Goal: Navigation & Orientation: Find specific page/section

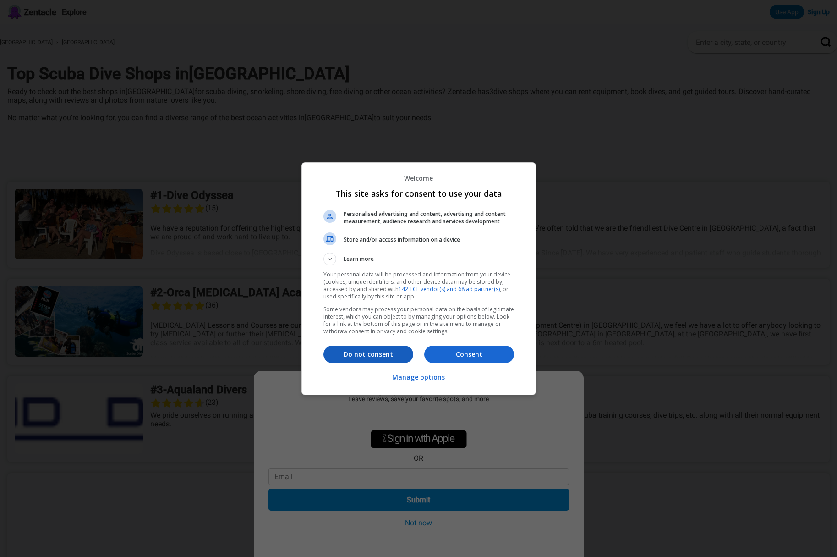
click at [388, 358] on p "Do not consent" at bounding box center [369, 354] width 90 height 9
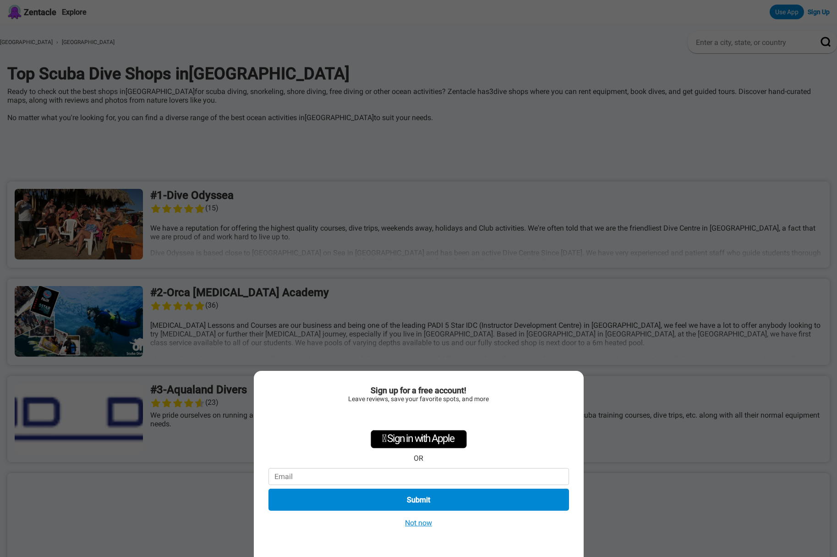
click at [418, 524] on button "Not now" at bounding box center [418, 523] width 33 height 10
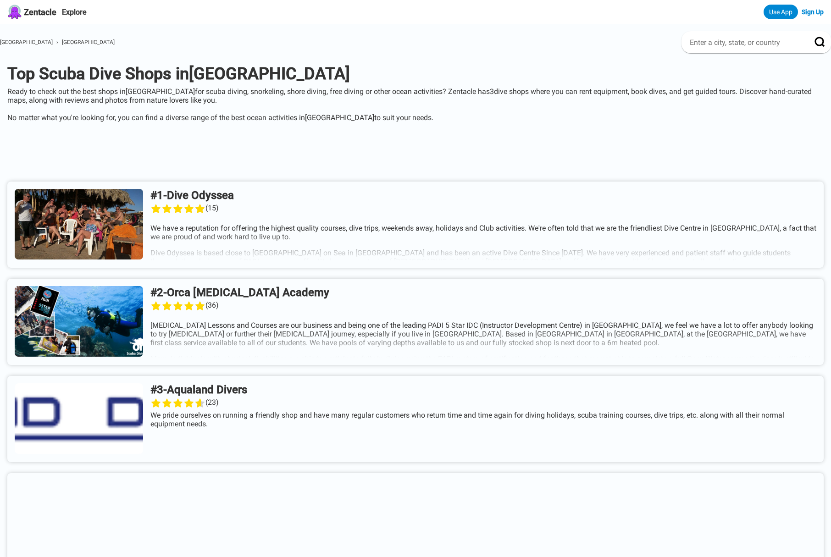
click at [266, 394] on link at bounding box center [415, 419] width 816 height 86
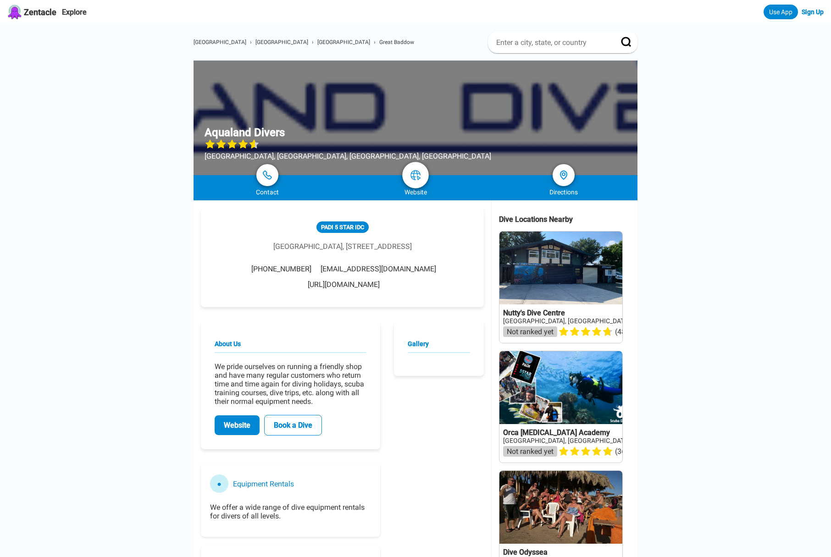
click at [416, 175] on img at bounding box center [415, 175] width 11 height 11
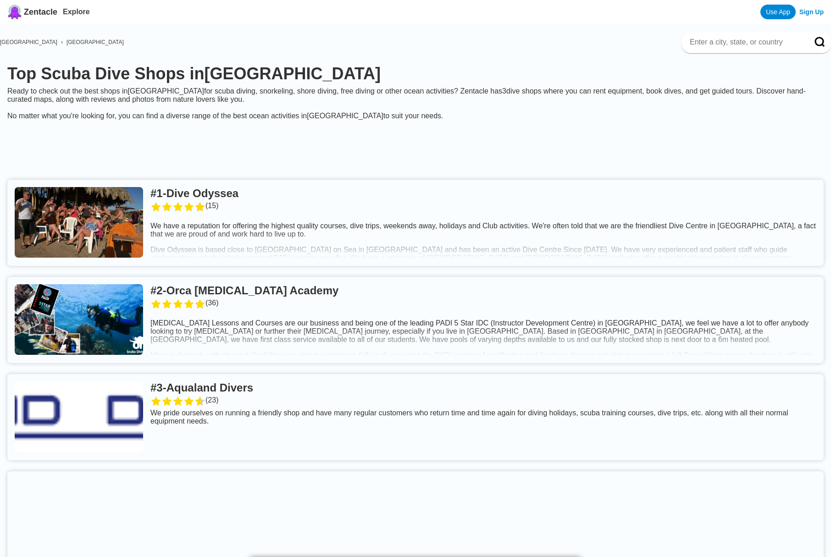
click at [289, 296] on link at bounding box center [415, 320] width 816 height 86
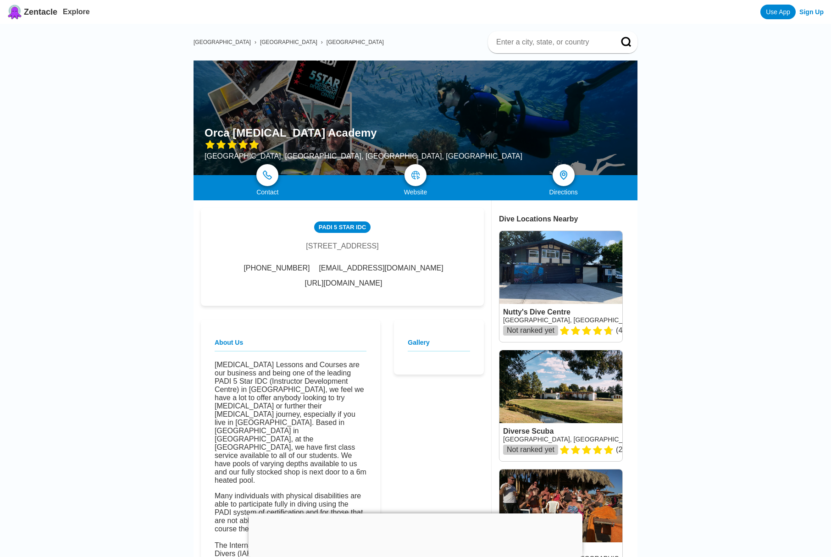
click at [349, 287] on link "http://www.orcascubadivingacademy.co.uk/" at bounding box center [343, 283] width 77 height 8
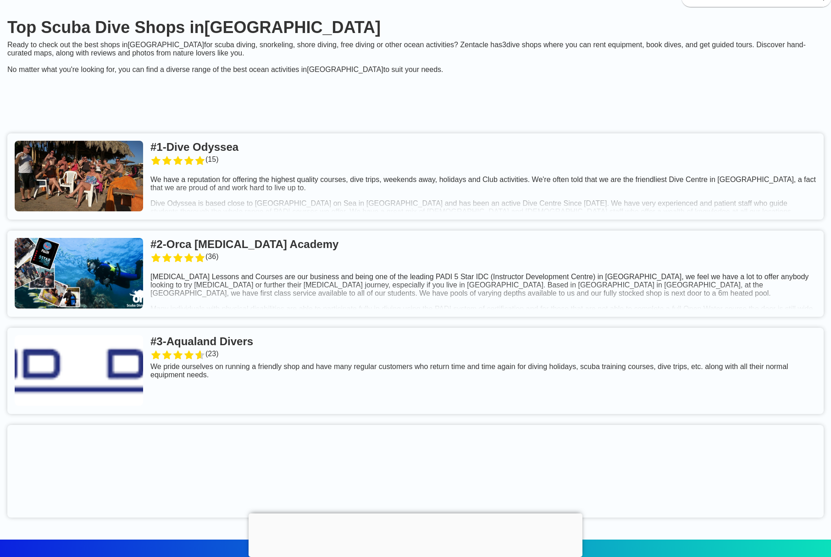
scroll to position [43, 0]
